Goal: Information Seeking & Learning: Learn about a topic

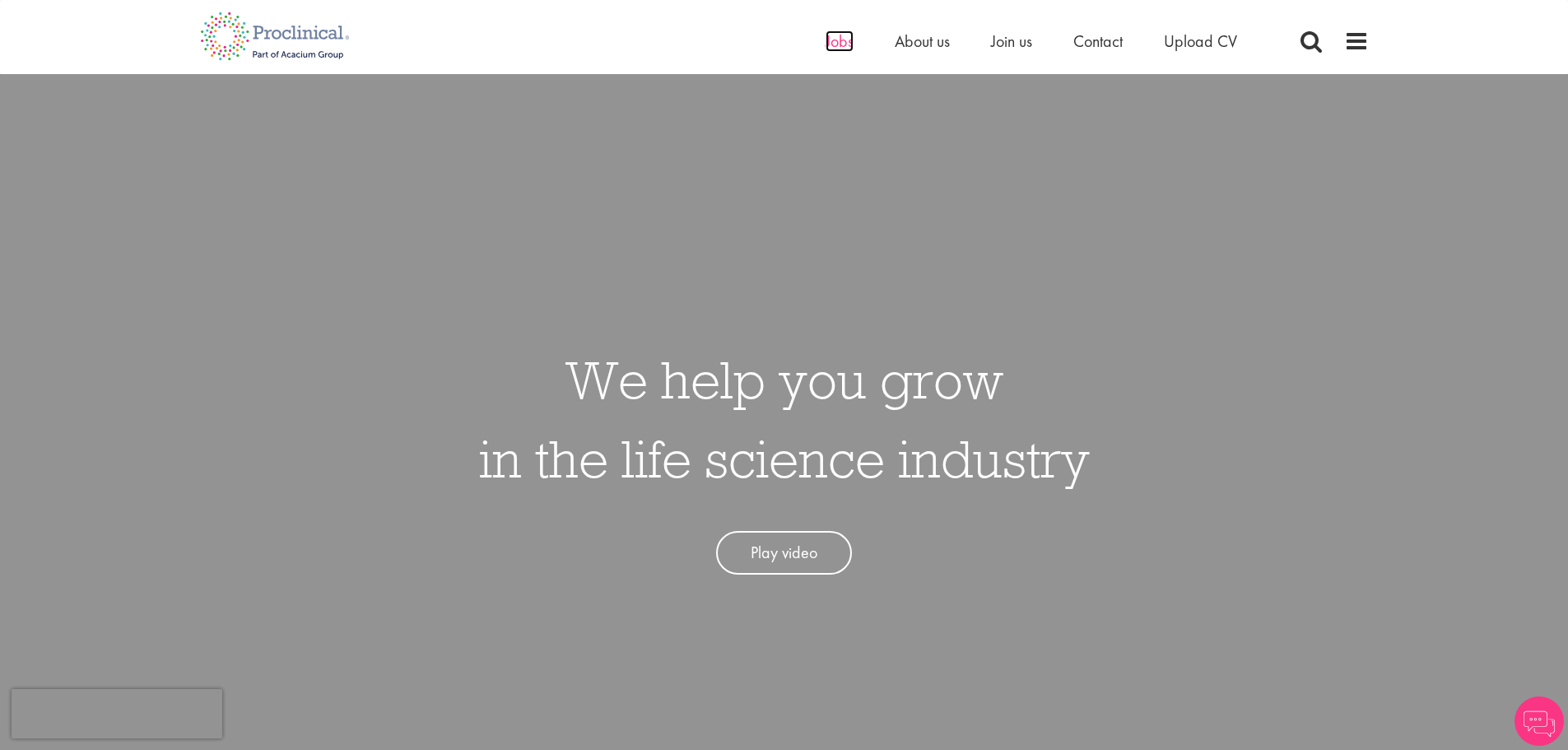
click at [837, 49] on span "Jobs" at bounding box center [839, 41] width 28 height 21
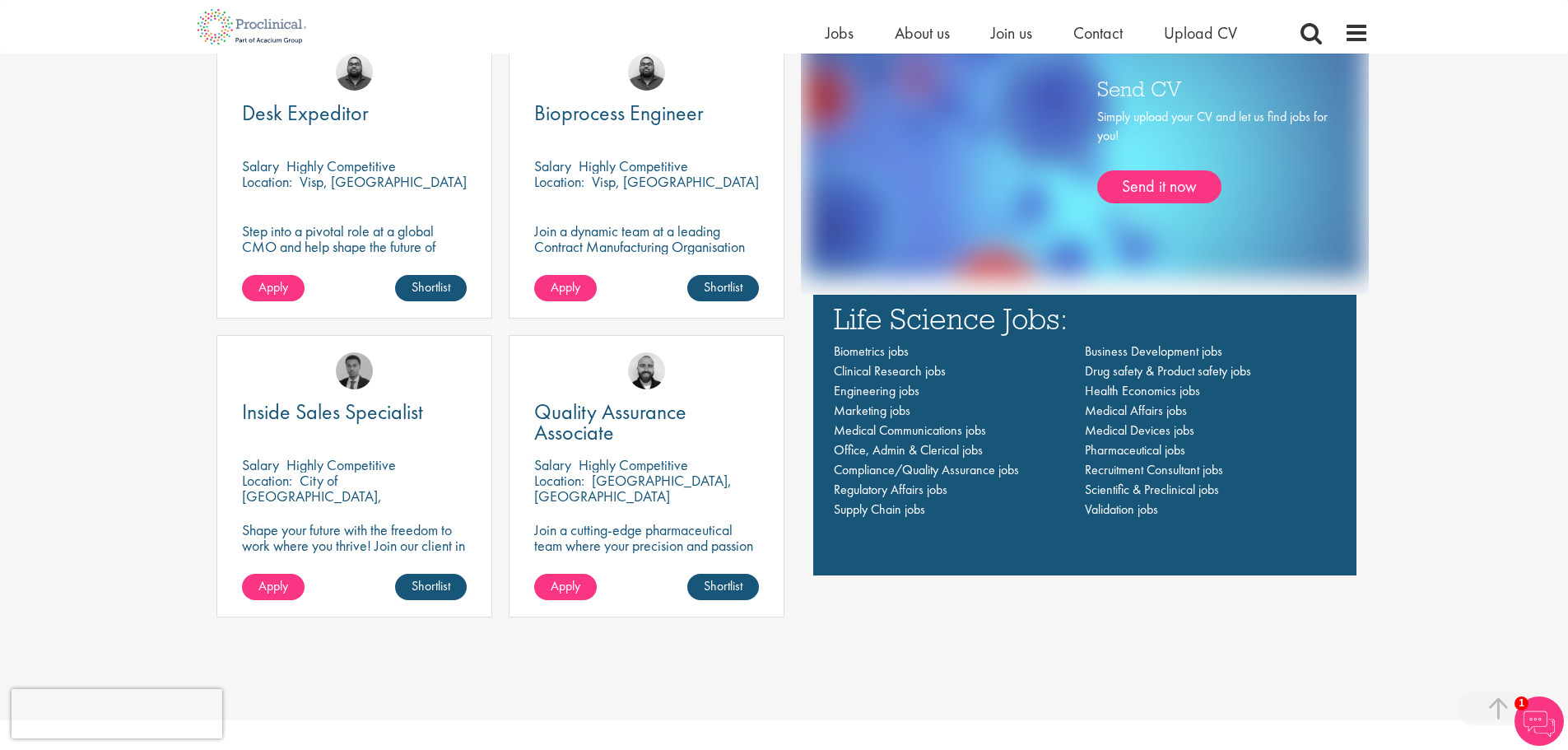
scroll to position [1341, 0]
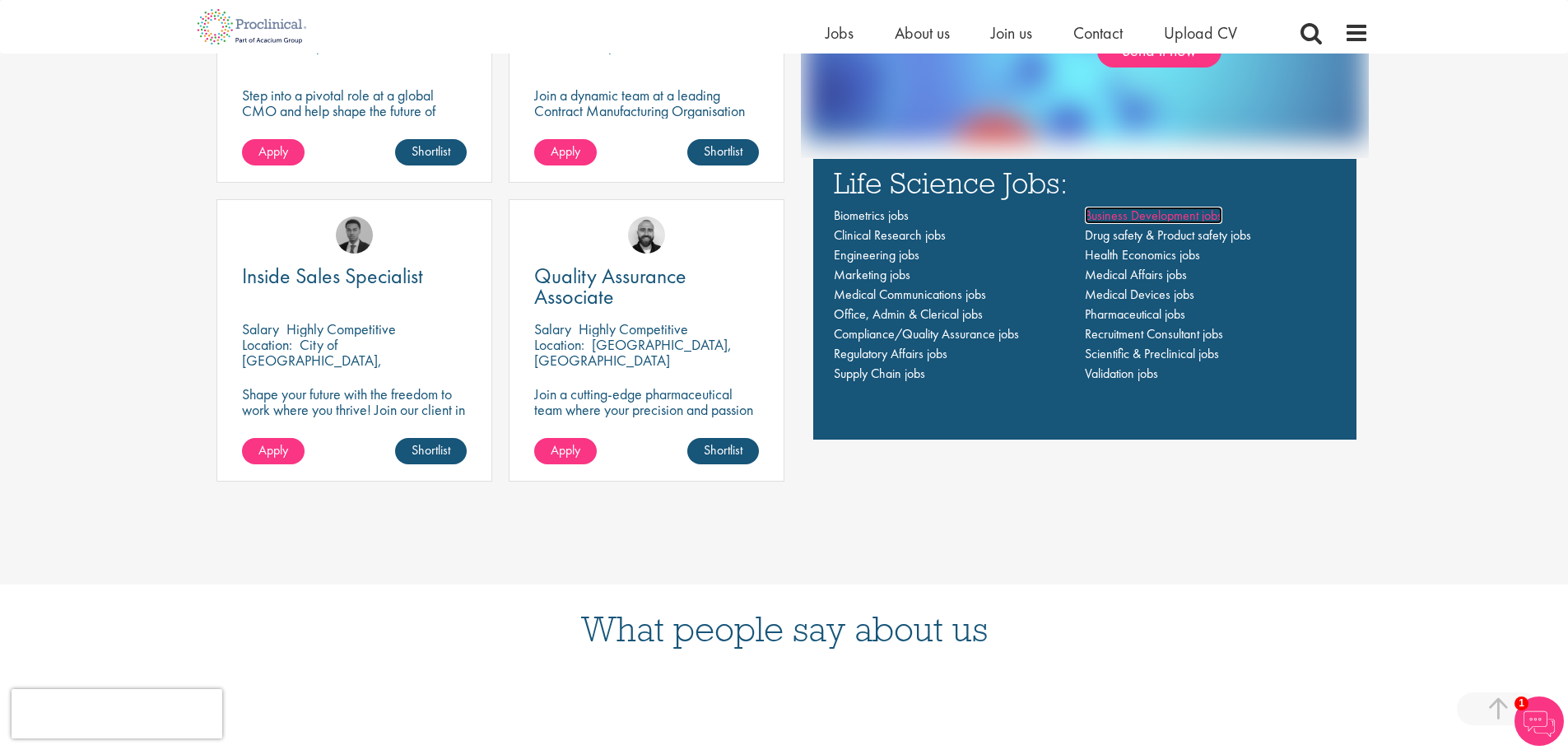
click at [1129, 214] on span "Business Development jobs" at bounding box center [1154, 215] width 137 height 17
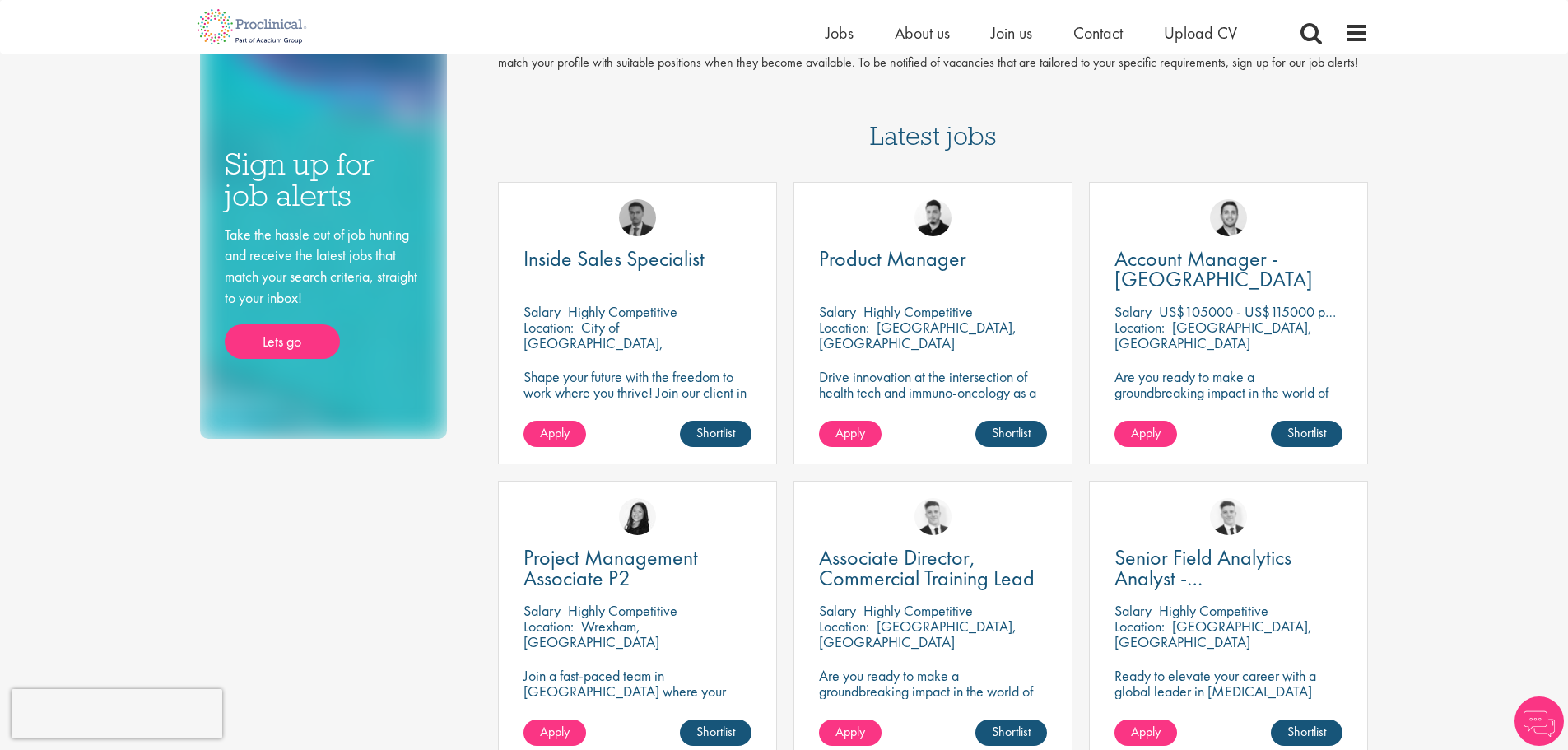
scroll to position [165, 0]
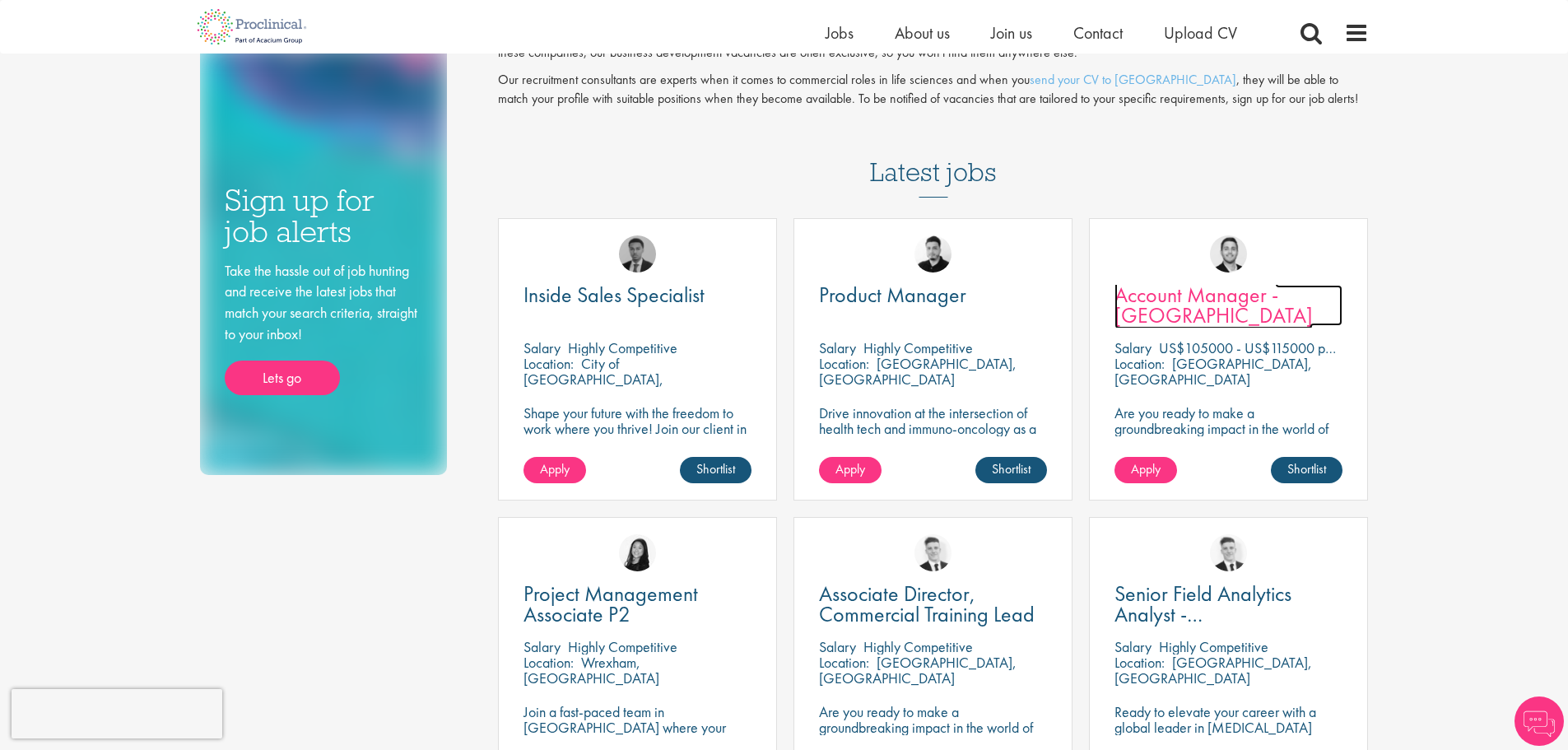
click at [1274, 298] on span "Account Manager - Seattle" at bounding box center [1213, 305] width 199 height 49
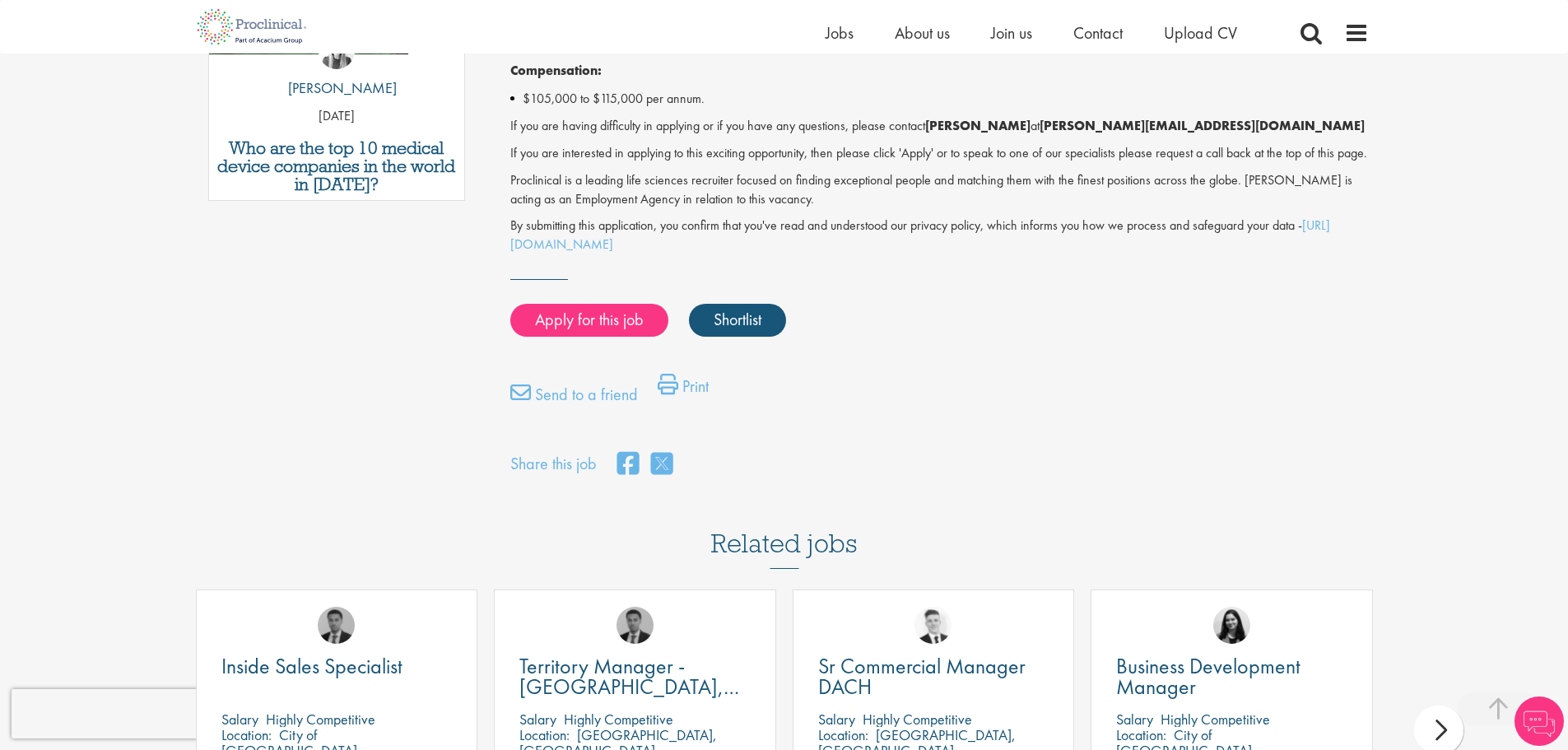
scroll to position [823, 0]
